Goal: Information Seeking & Learning: Learn about a topic

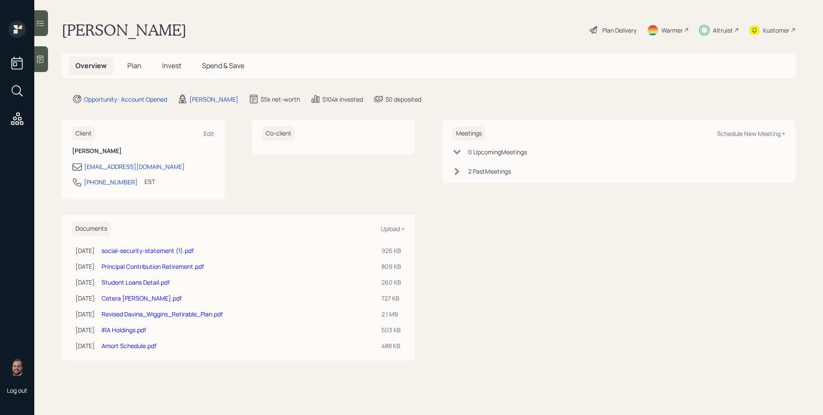
click at [135, 67] on span "Plan" at bounding box center [134, 65] width 14 height 9
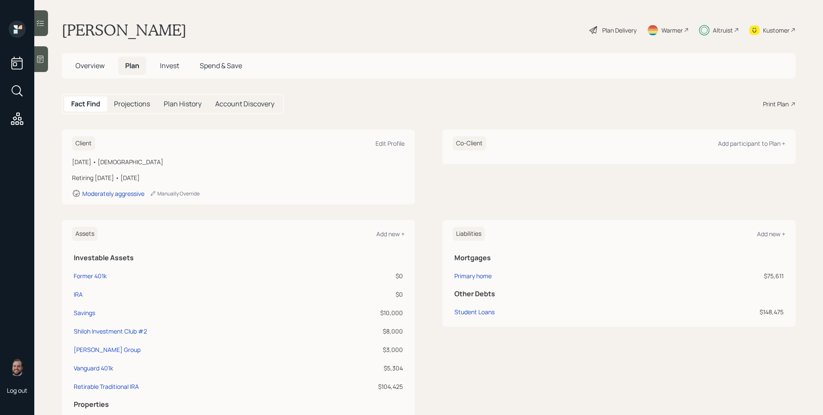
click at [168, 69] on span "Invest" at bounding box center [169, 65] width 19 height 9
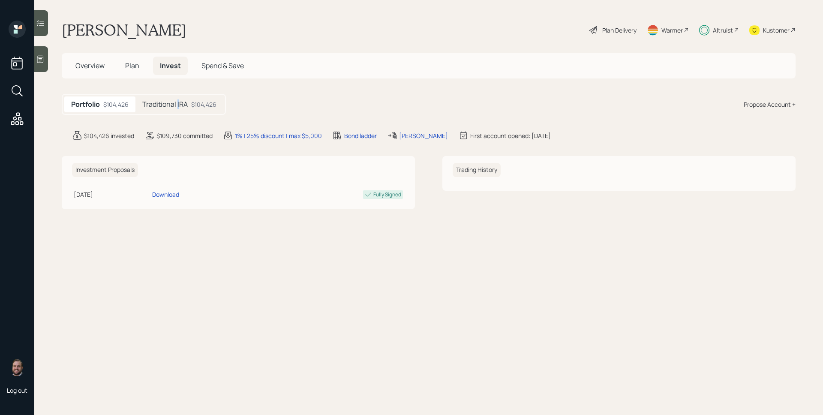
click at [178, 108] on h5 "Traditional IRA" at bounding box center [164, 104] width 45 height 8
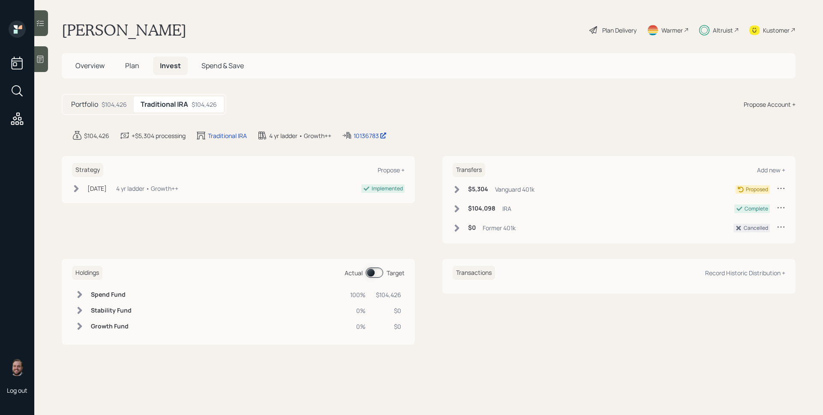
click at [371, 273] on span at bounding box center [375, 272] width 18 height 10
click at [371, 272] on span at bounding box center [375, 272] width 18 height 10
click at [454, 91] on main "[PERSON_NAME] Plan Delivery Warmer Altruist Kustomer Overview Plan Invest Spend…" at bounding box center [428, 207] width 788 height 415
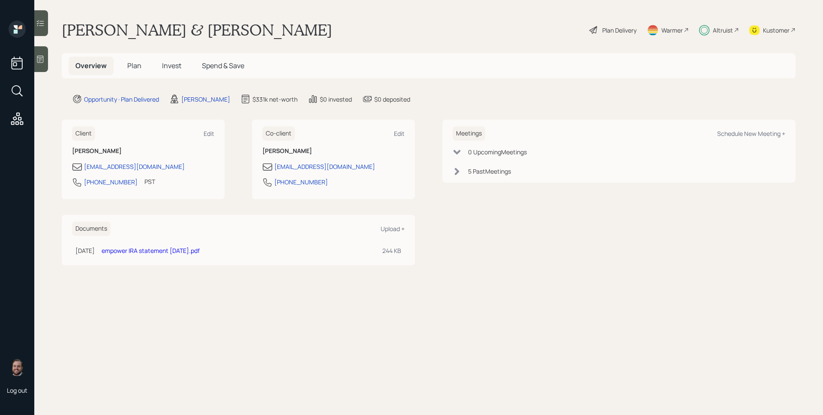
click at [724, 24] on div "Altruist" at bounding box center [719, 30] width 40 height 19
